Goal: Task Accomplishment & Management: Use online tool/utility

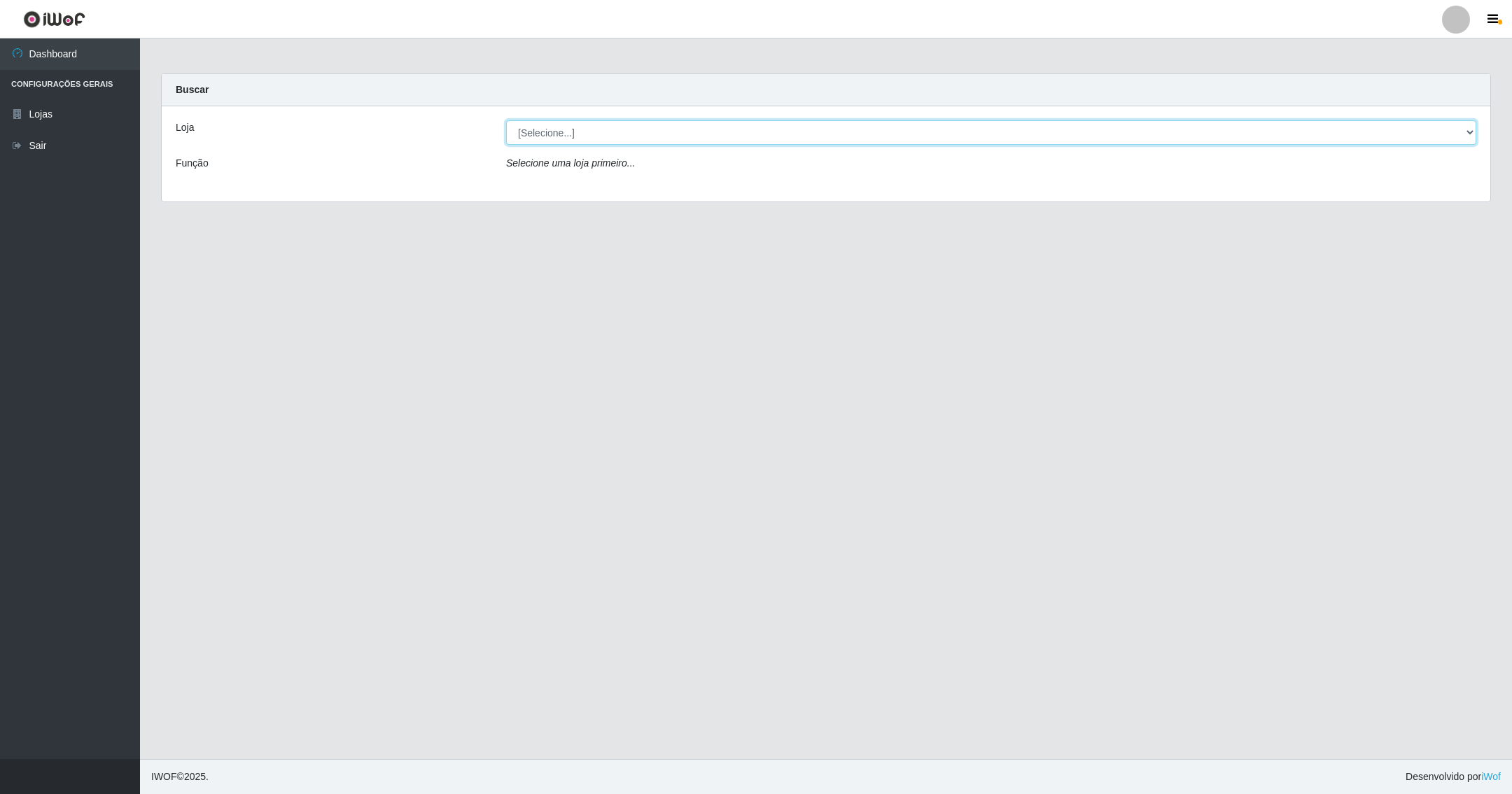
click at [1470, 135] on select "[Selecione...] SuperShow - Asa Norte" at bounding box center [991, 132] width 970 height 24
select select "71"
click at [506, 120] on select "[Selecione...] SuperShow - Asa Norte" at bounding box center [991, 132] width 970 height 24
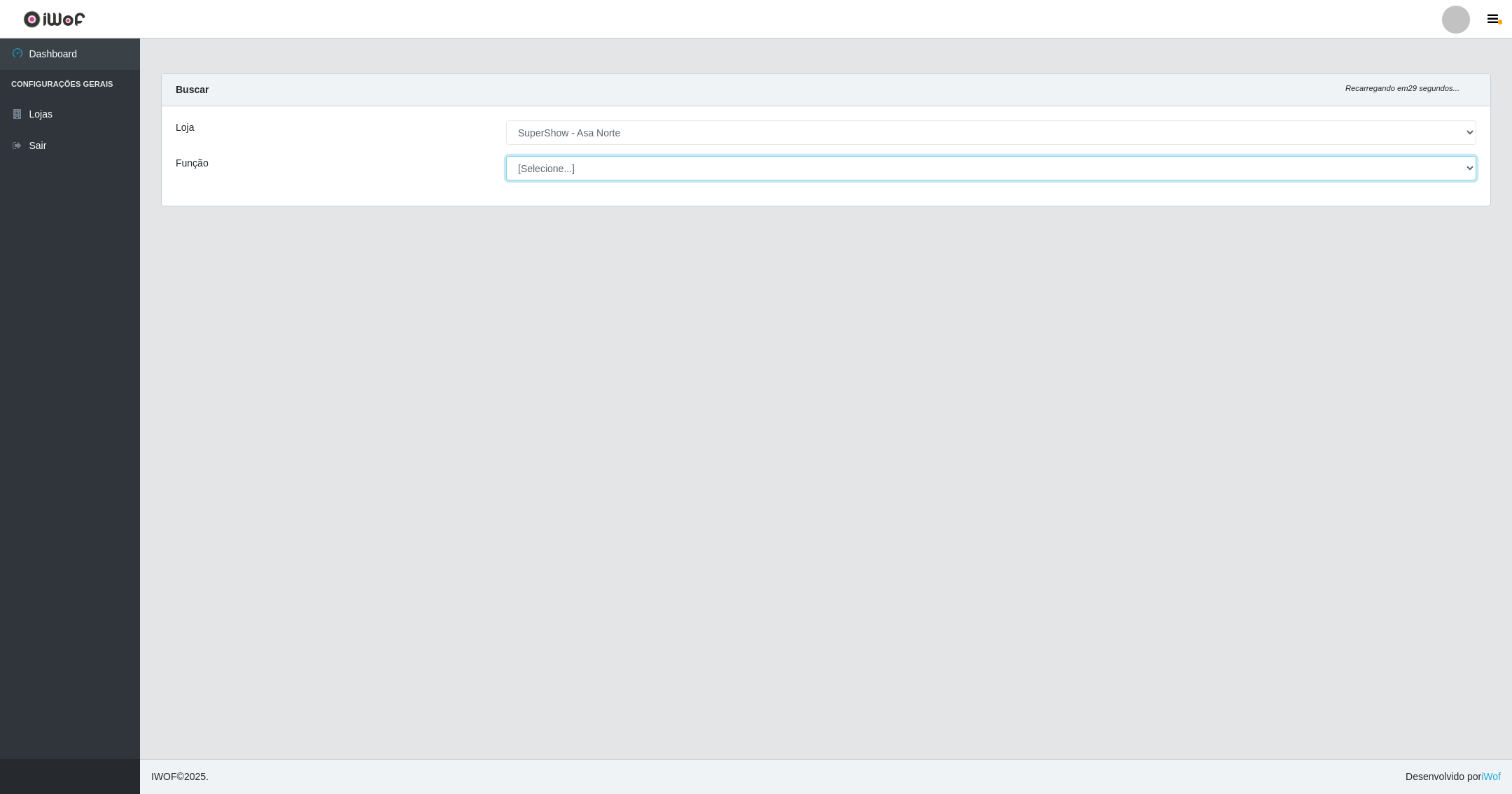
click at [1461, 166] on select "[Selecione...] ASG ASG + ASG ++ Auxiliar de Depósito Auxiliar de Depósito + Aux…" at bounding box center [991, 168] width 970 height 24
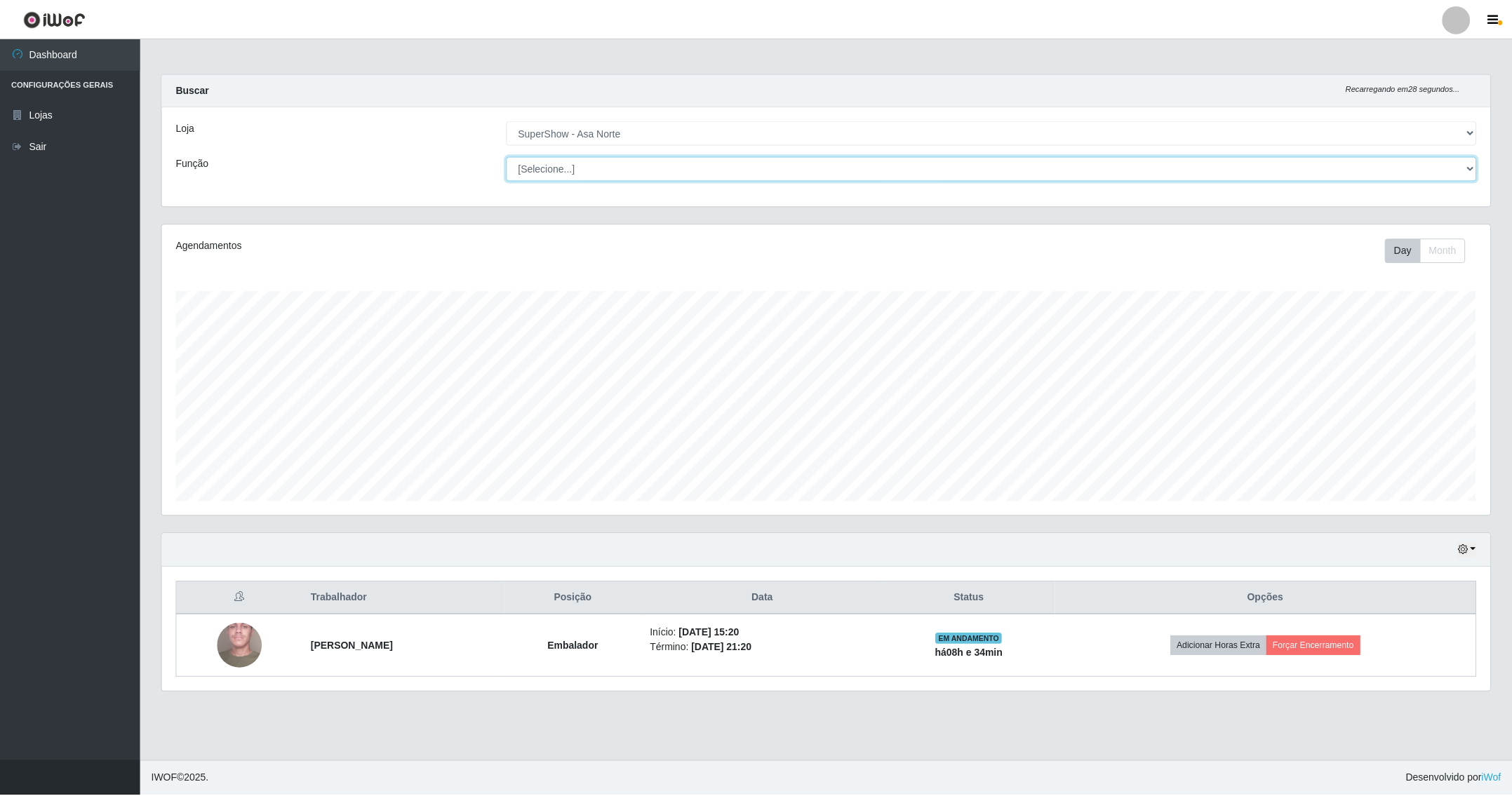
scroll to position [293, 1331]
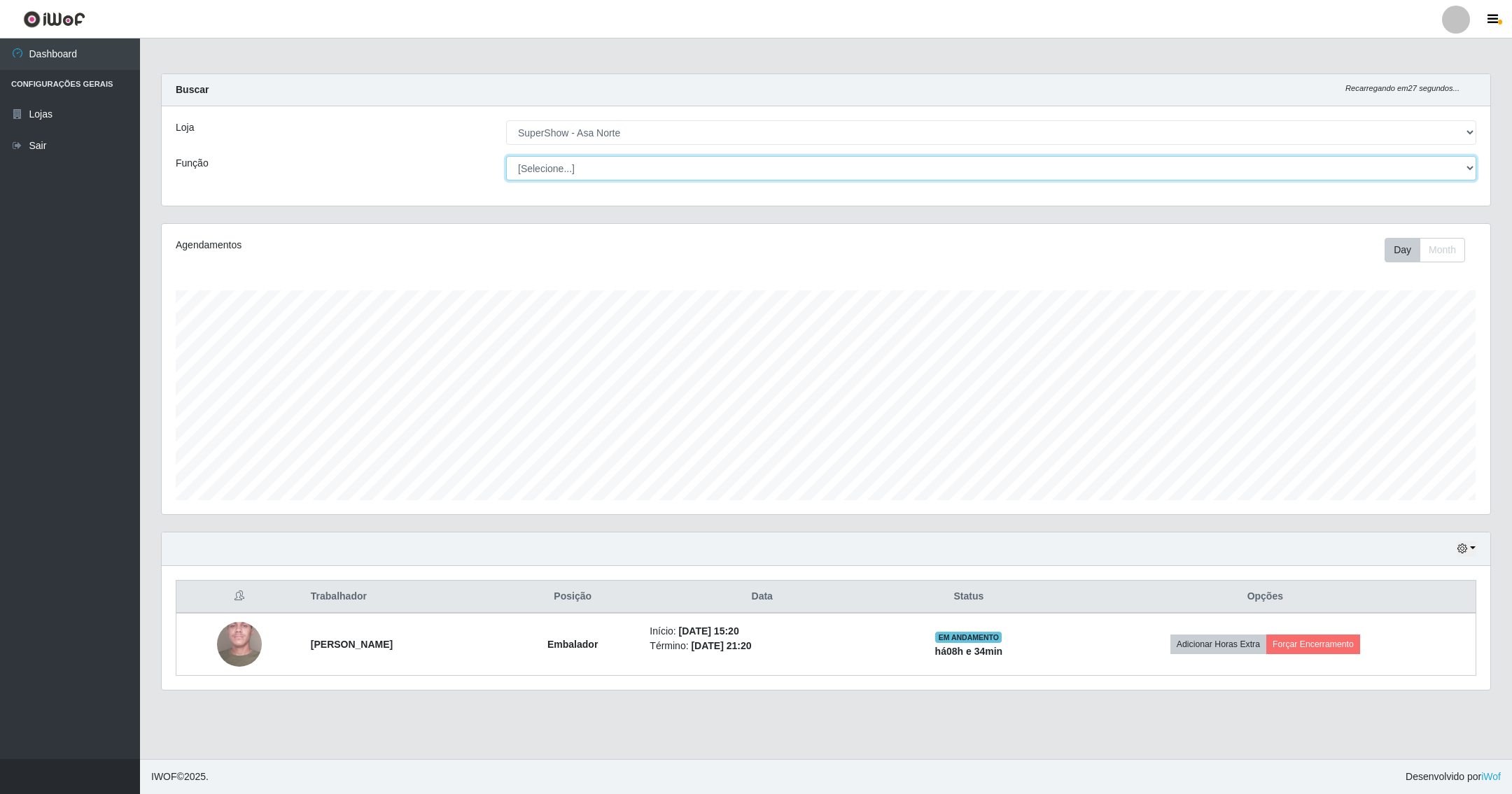
click at [506, 156] on select "[Selecione...] ASG ASG + ASG ++ Auxiliar de Depósito Auxiliar de Depósito + Aux…" at bounding box center [991, 168] width 970 height 24
click at [1467, 557] on button "button" at bounding box center [1466, 548] width 19 height 16
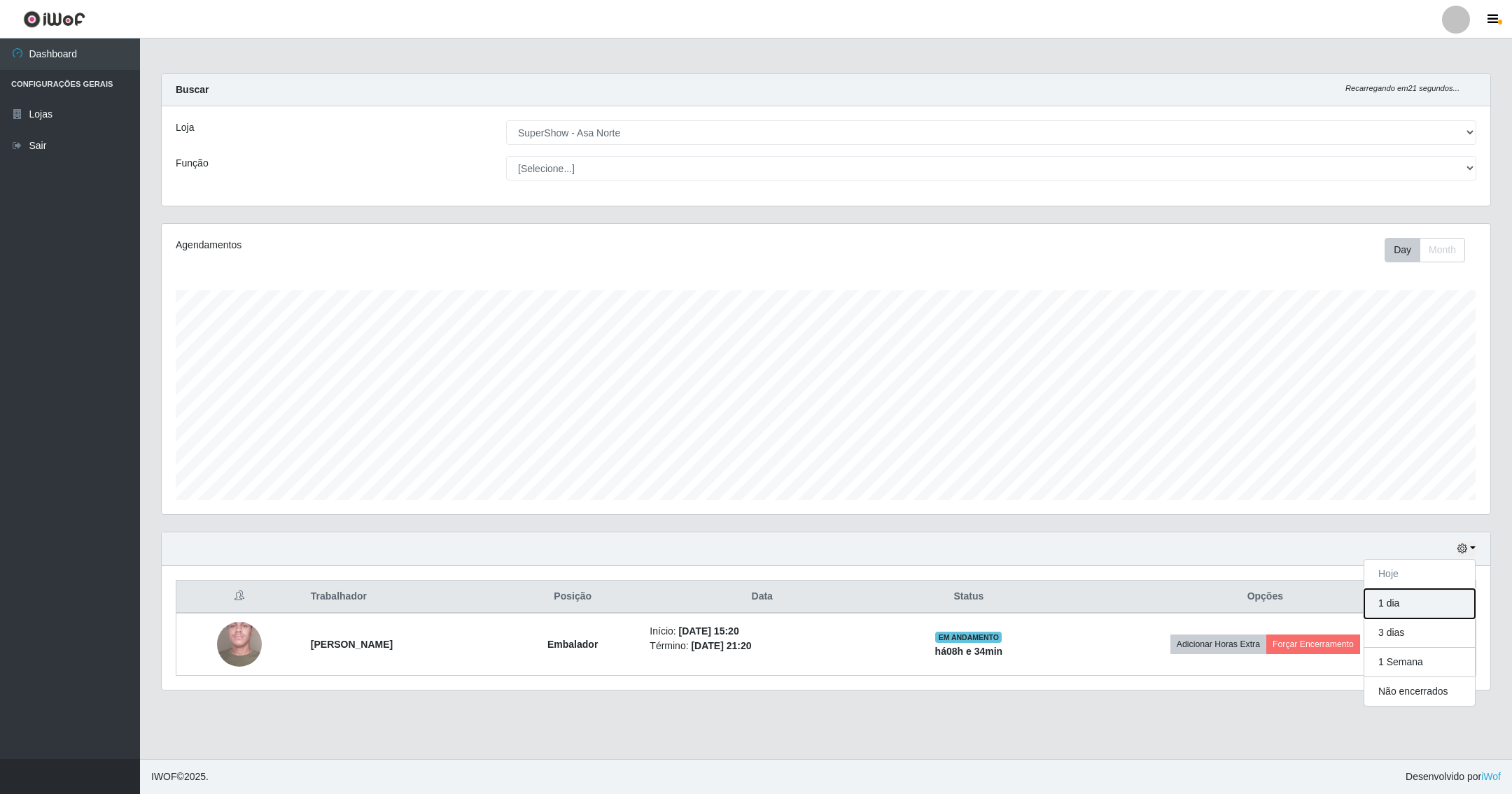
click at [1417, 607] on button "1 dia" at bounding box center [1419, 604] width 110 height 30
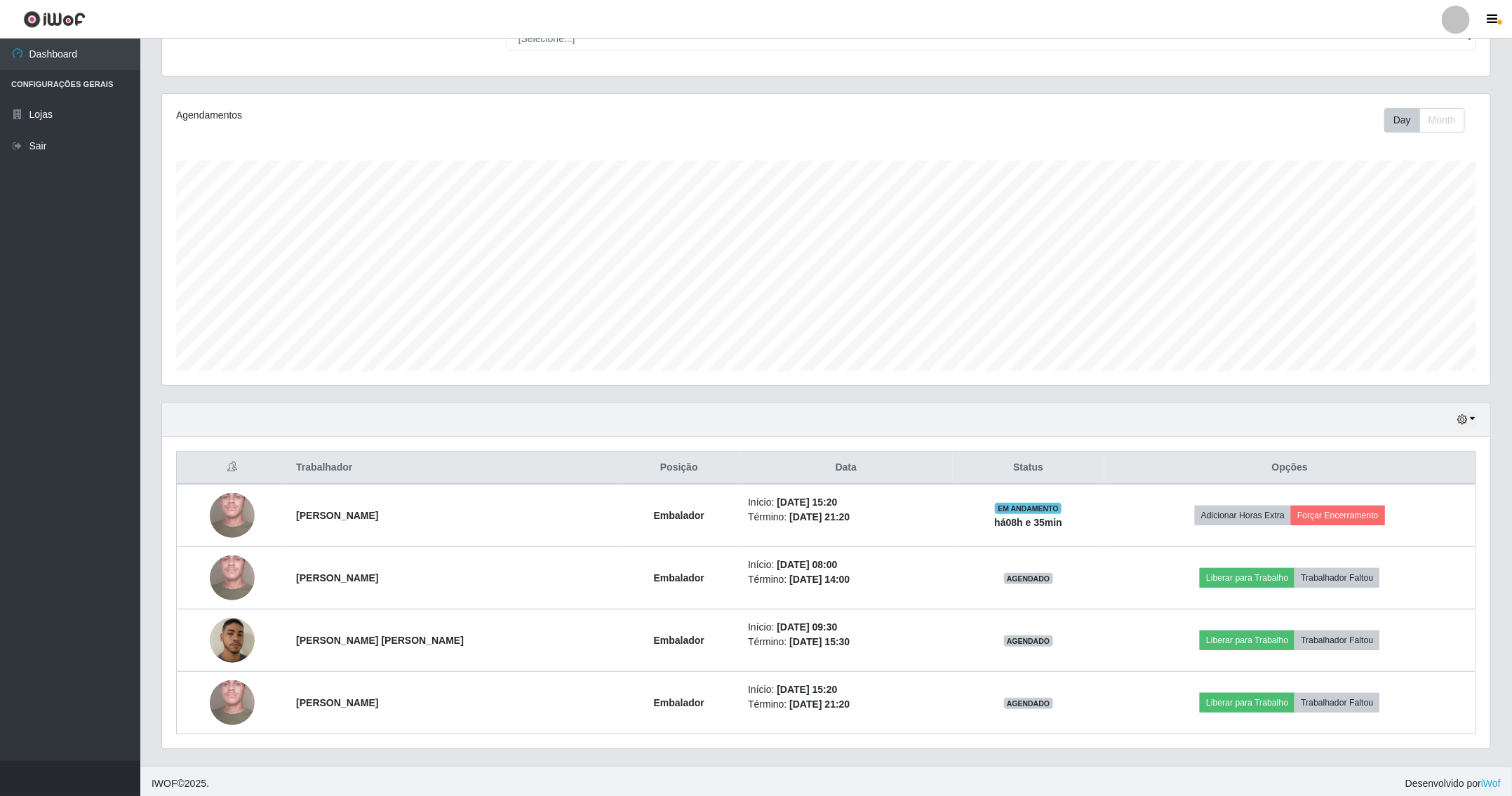
scroll to position [139, 0]
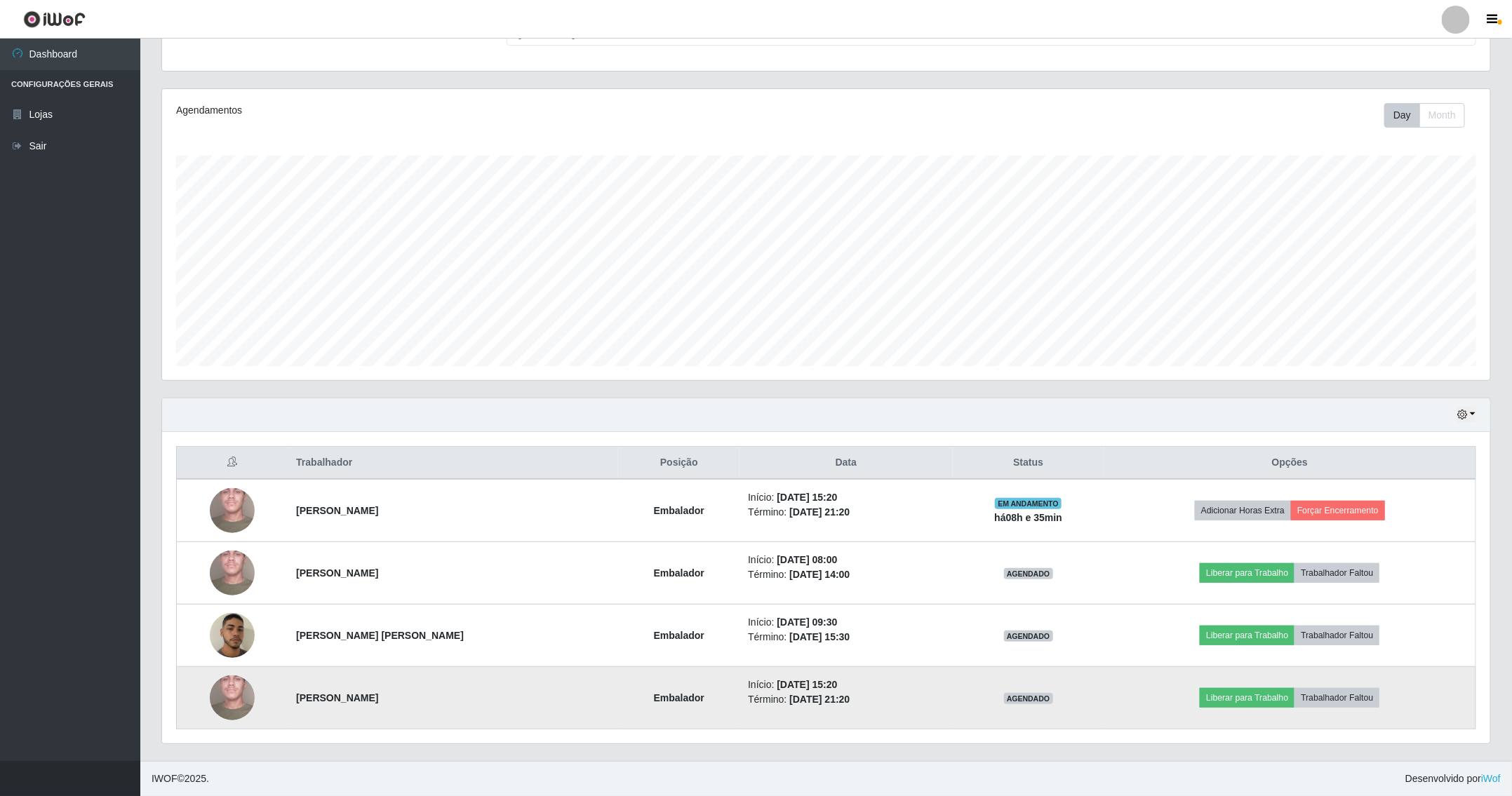
click at [236, 697] on img at bounding box center [232, 698] width 45 height 99
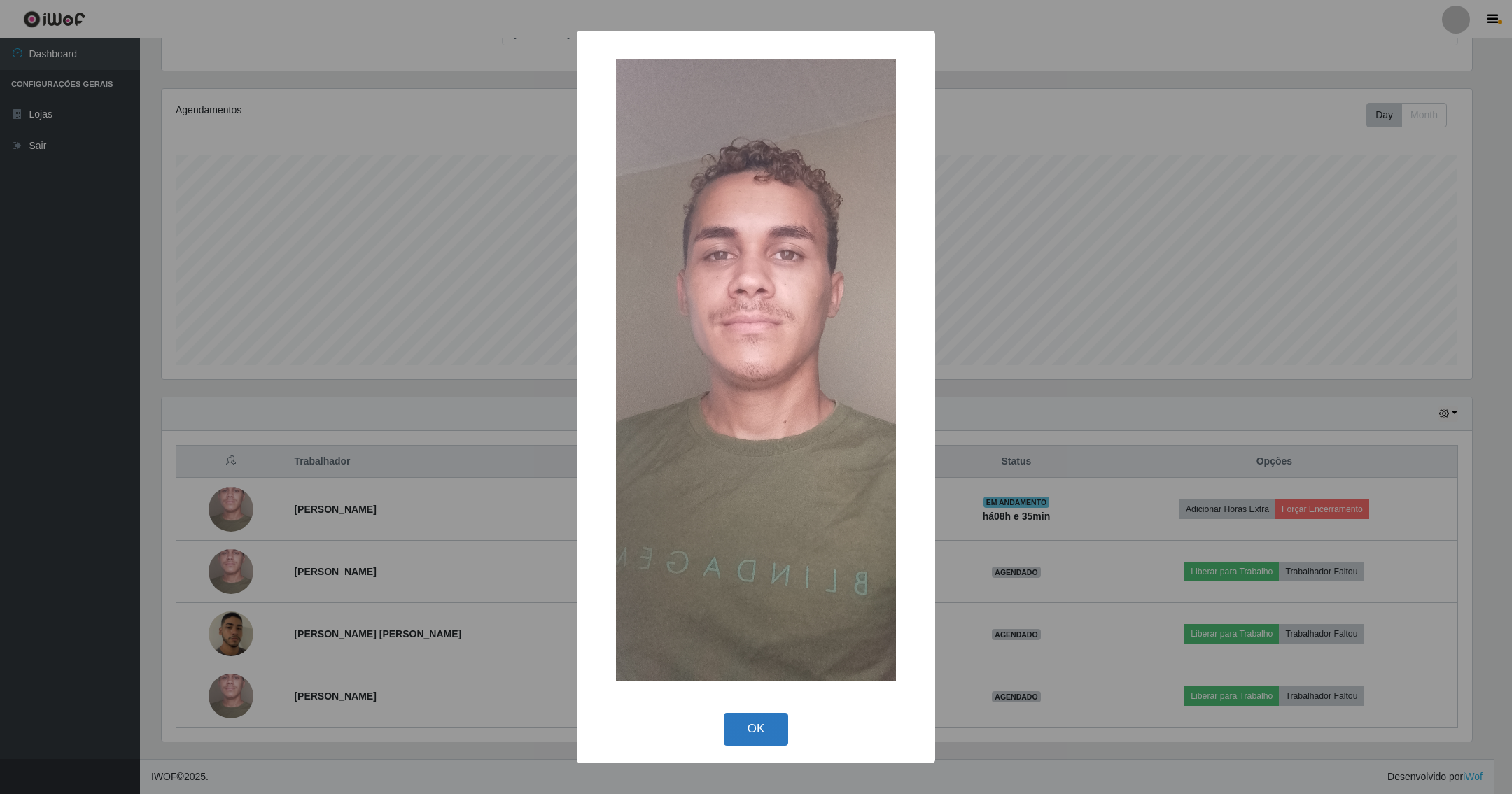
click at [743, 732] on button "OK" at bounding box center [756, 728] width 65 height 32
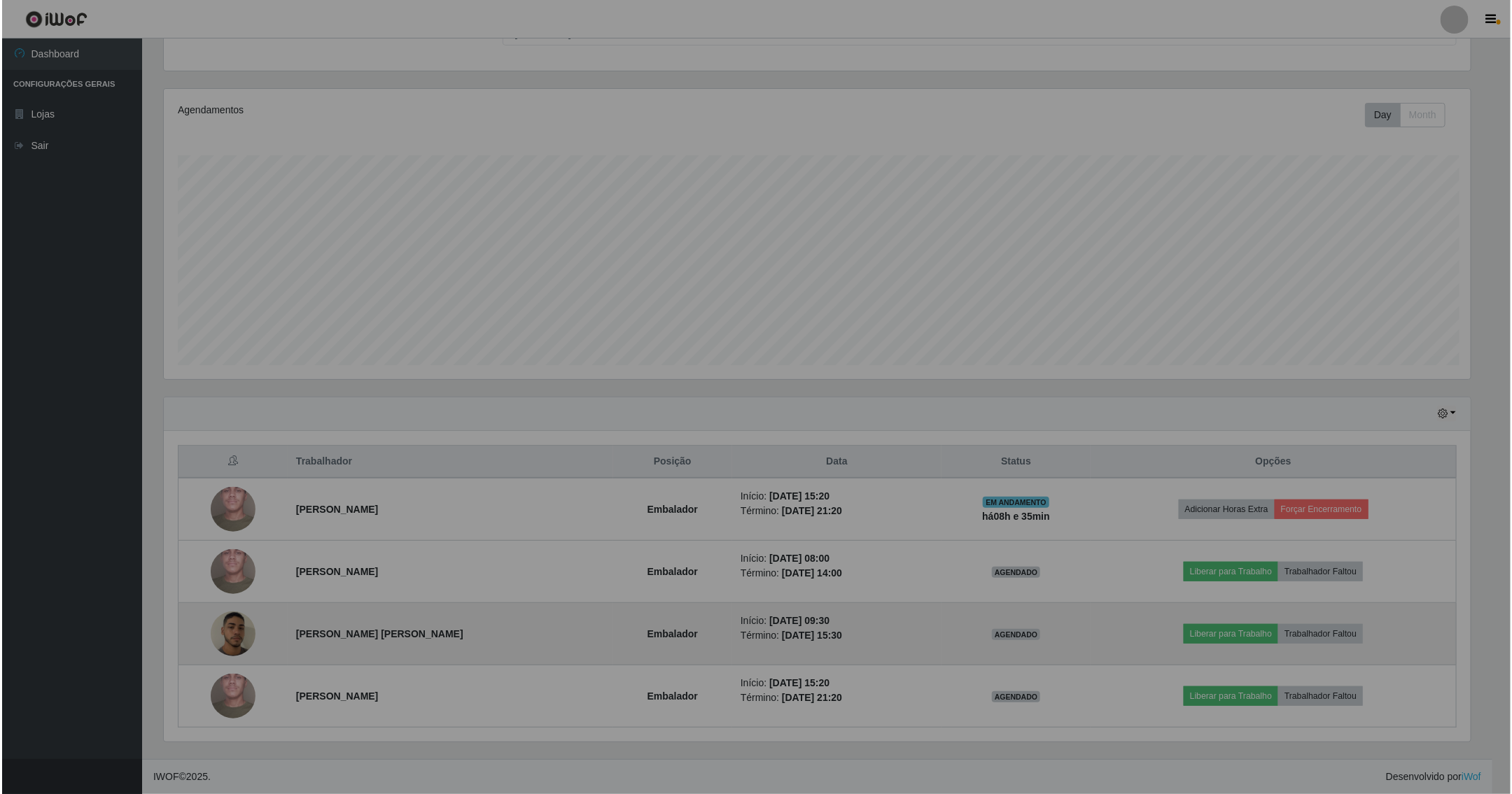
scroll to position [292, 1324]
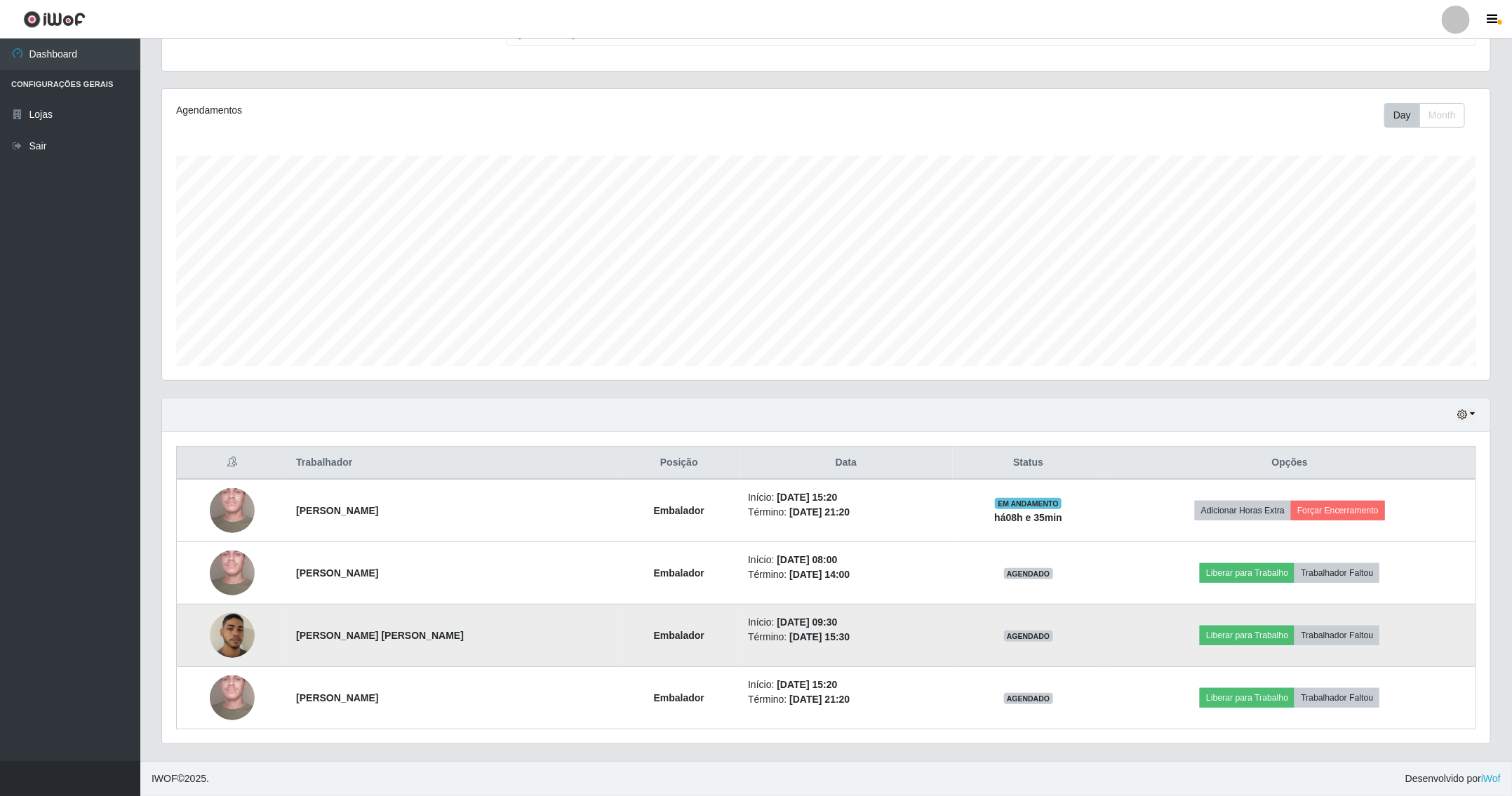
click at [223, 634] on img at bounding box center [232, 635] width 45 height 79
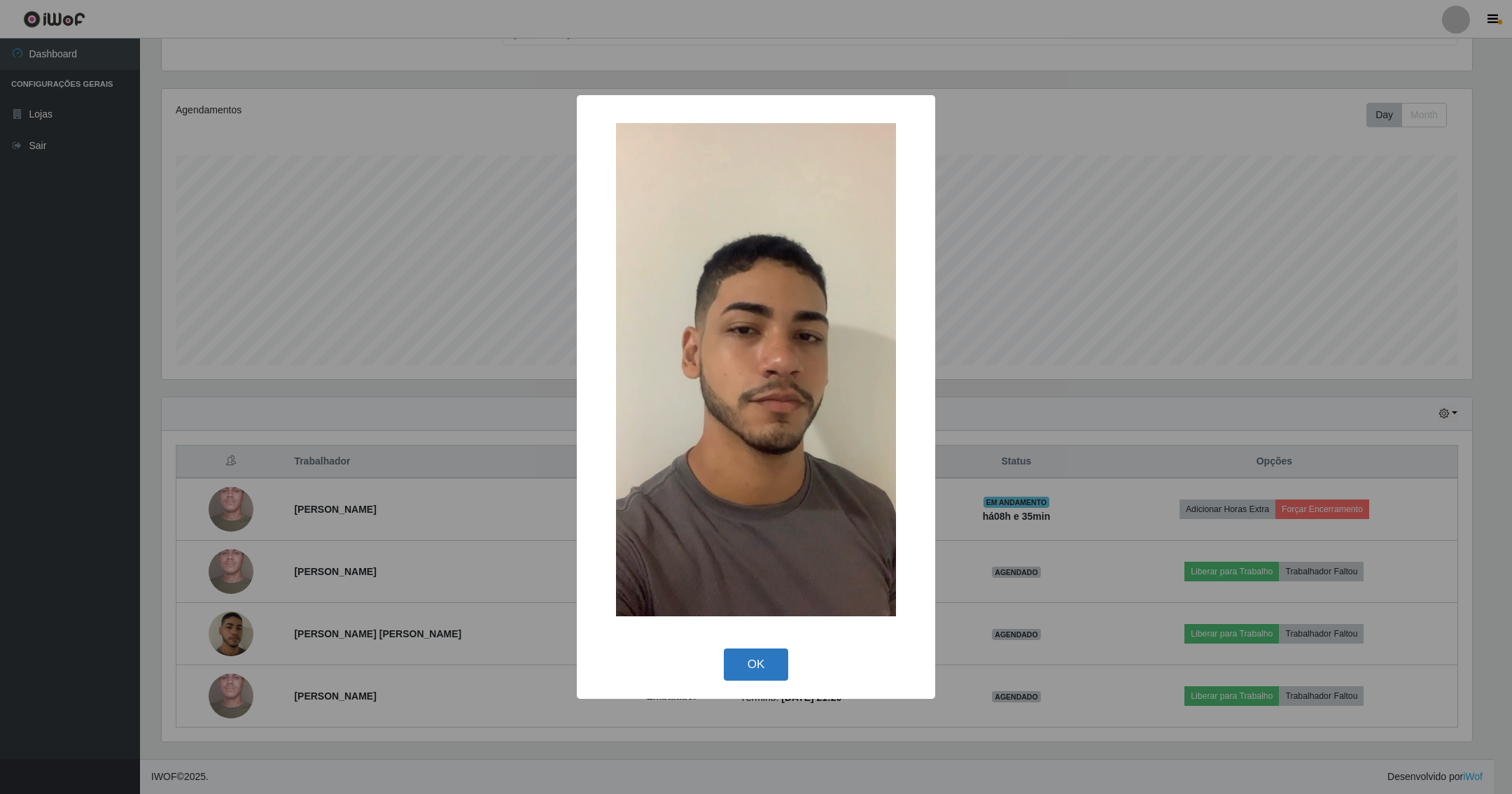
click at [737, 655] on button "OK" at bounding box center [756, 664] width 65 height 32
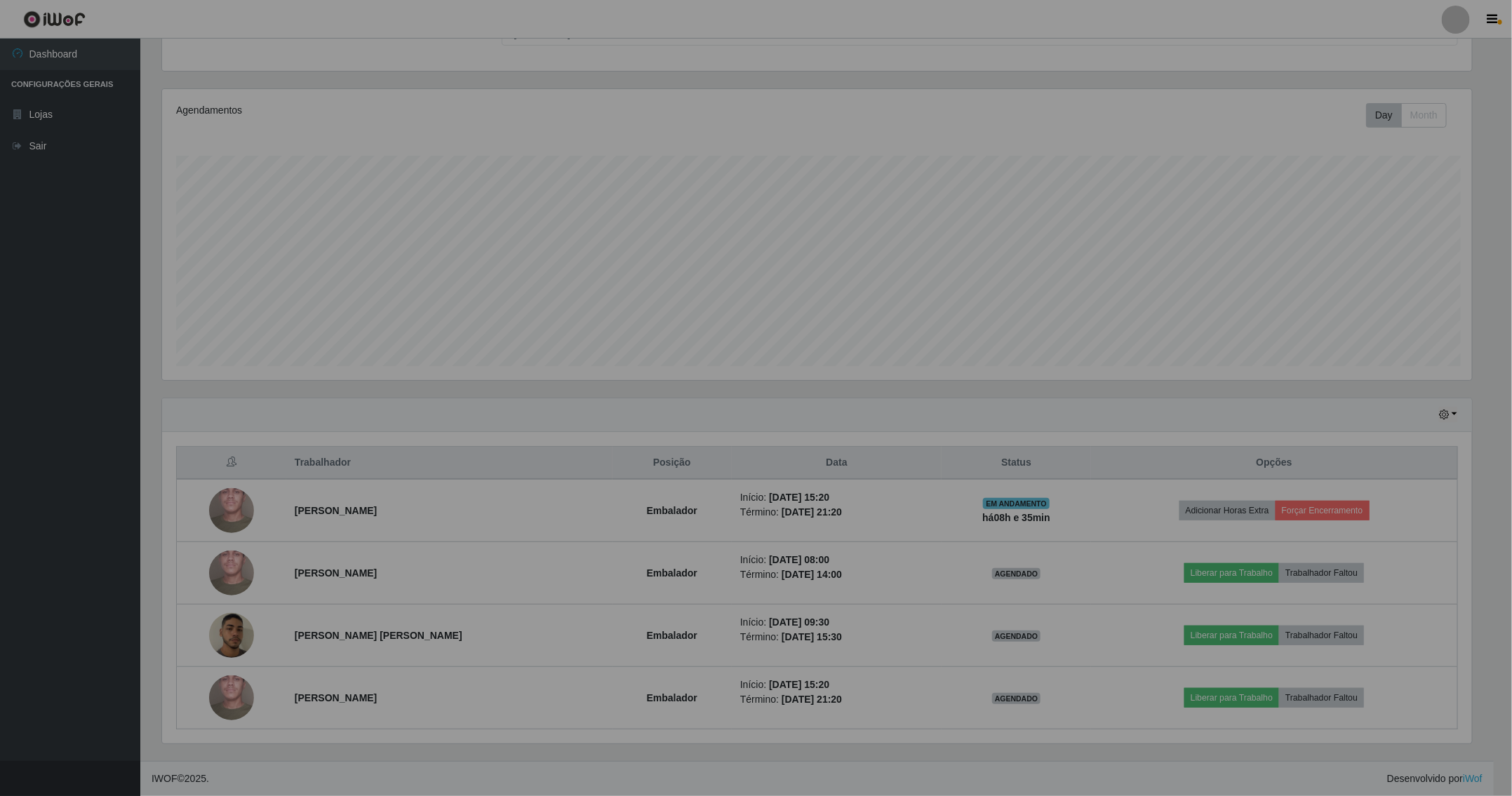
scroll to position [293, 1327]
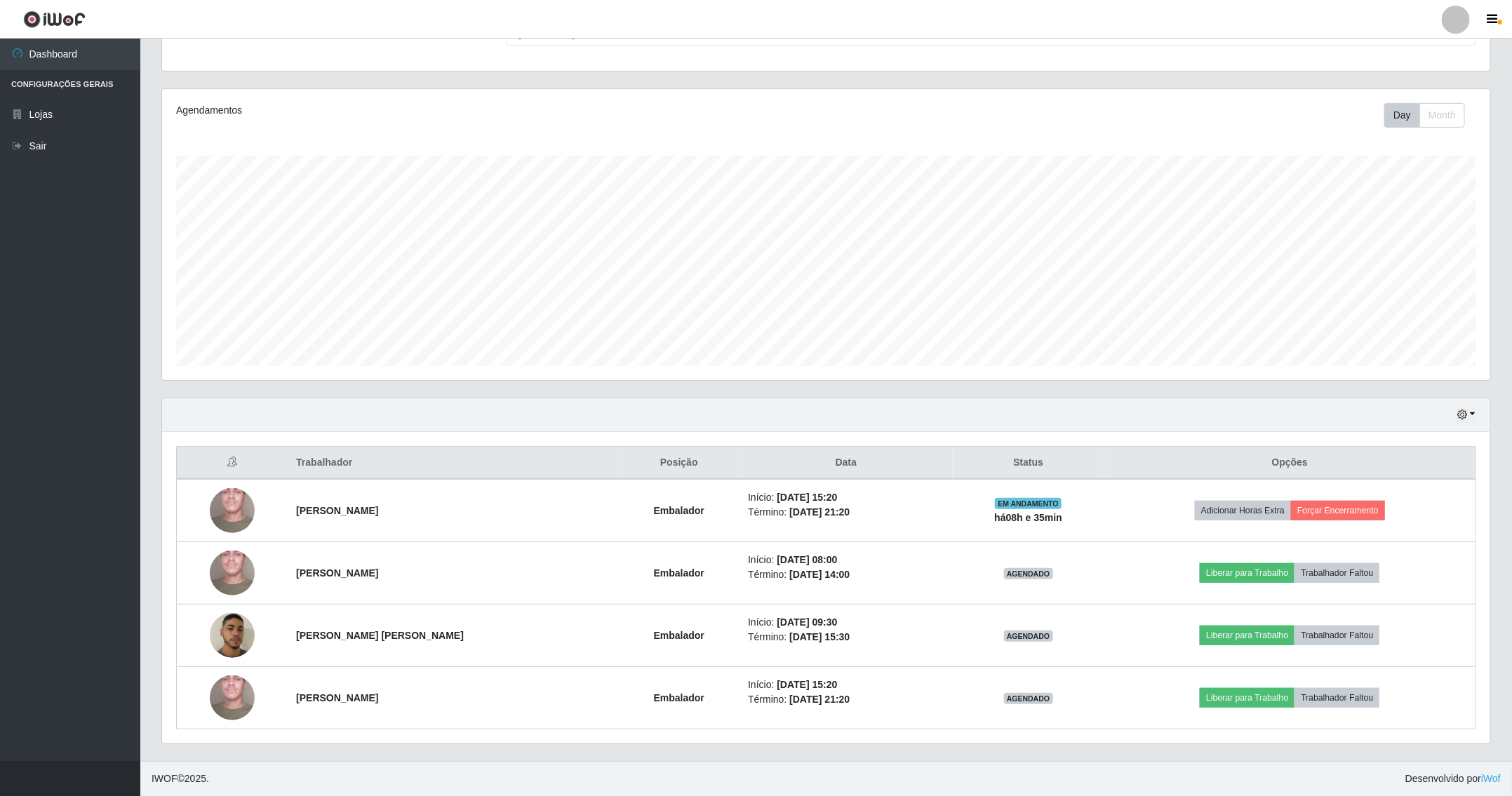
click at [1480, 402] on div "Hoje 1 dia 3 dias 1 Semana Não encerrados" at bounding box center [825, 415] width 1328 height 33
click at [1478, 407] on div "Hoje 1 dia 3 dias 1 Semana Não encerrados" at bounding box center [825, 415] width 1328 height 33
click at [1472, 412] on button "button" at bounding box center [1466, 414] width 20 height 16
click at [1429, 500] on button "3 dias" at bounding box center [1419, 500] width 111 height 30
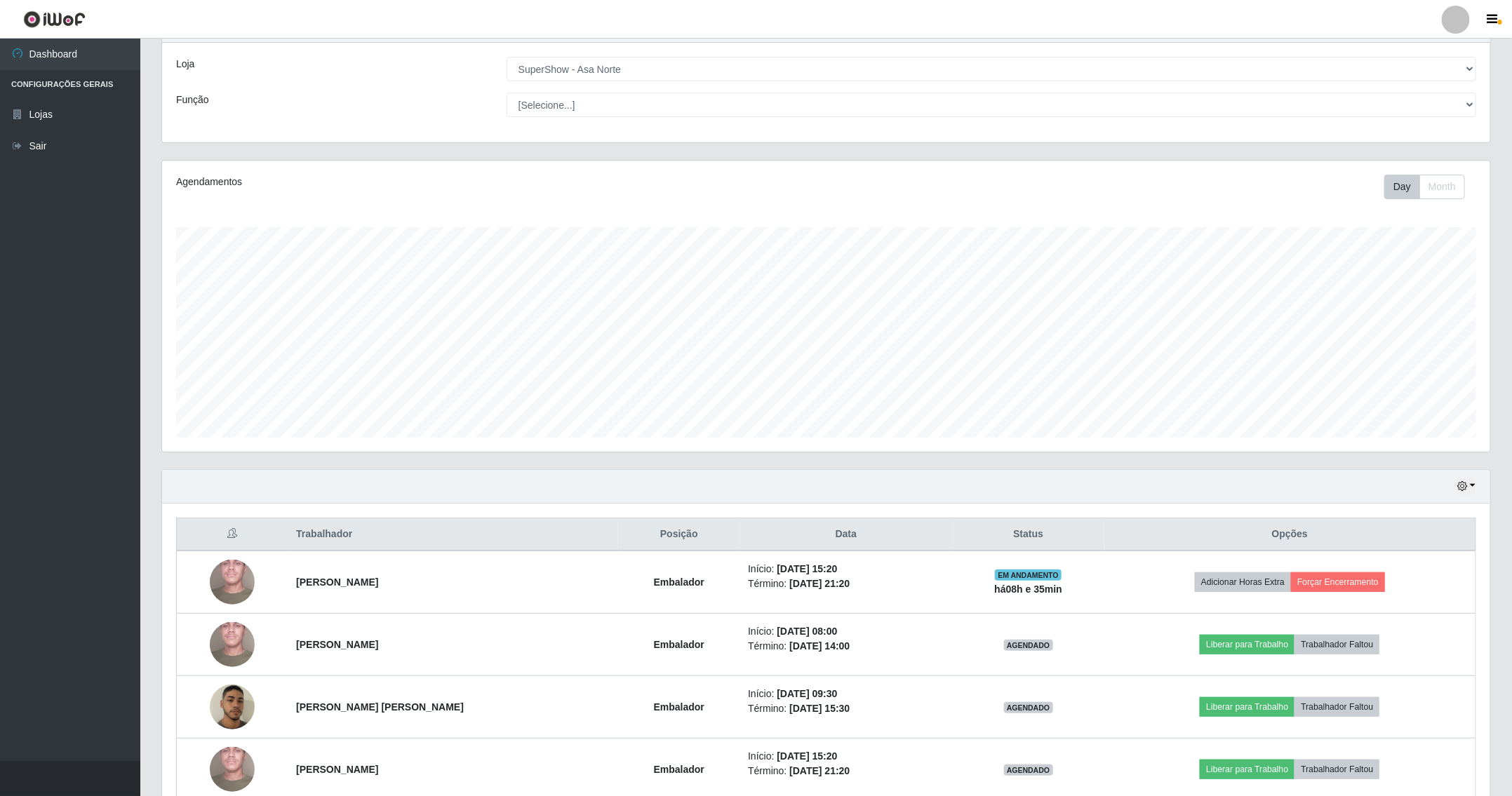
scroll to position [139, 0]
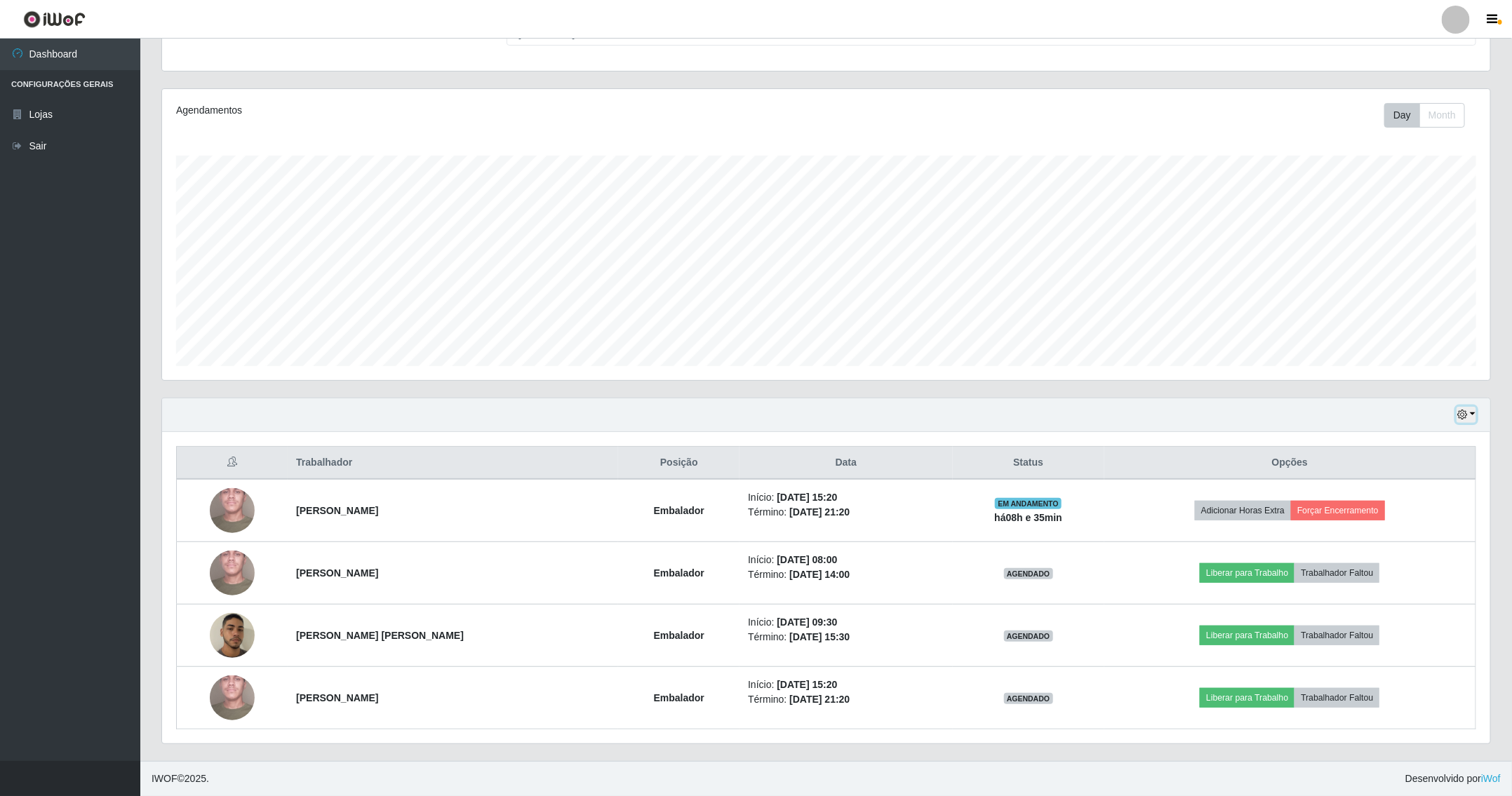
click at [1464, 415] on icon "button" at bounding box center [1462, 414] width 10 height 10
click at [1414, 530] on button "1 Semana" at bounding box center [1419, 528] width 111 height 30
